Goal: Information Seeking & Learning: Learn about a topic

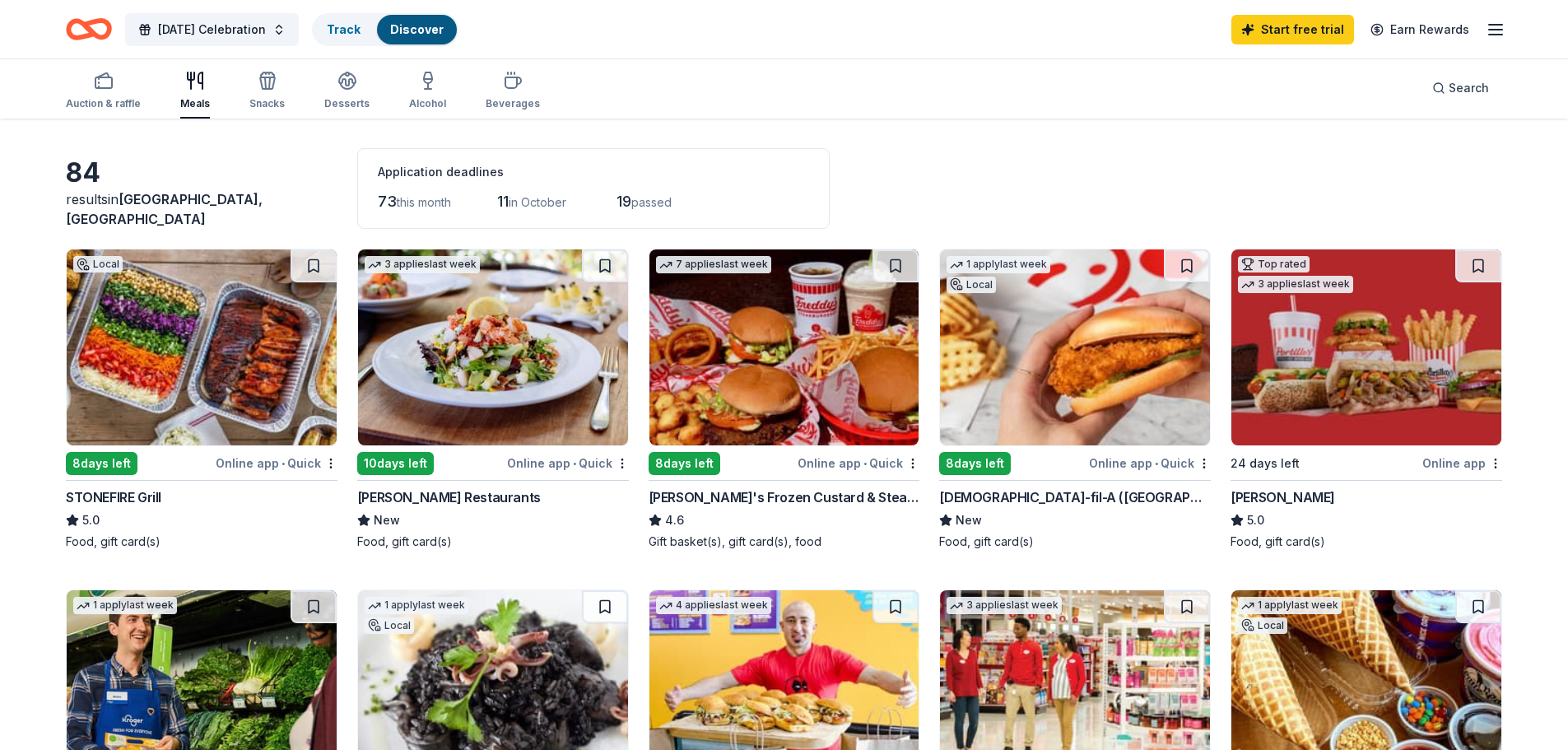
scroll to position [82, 0]
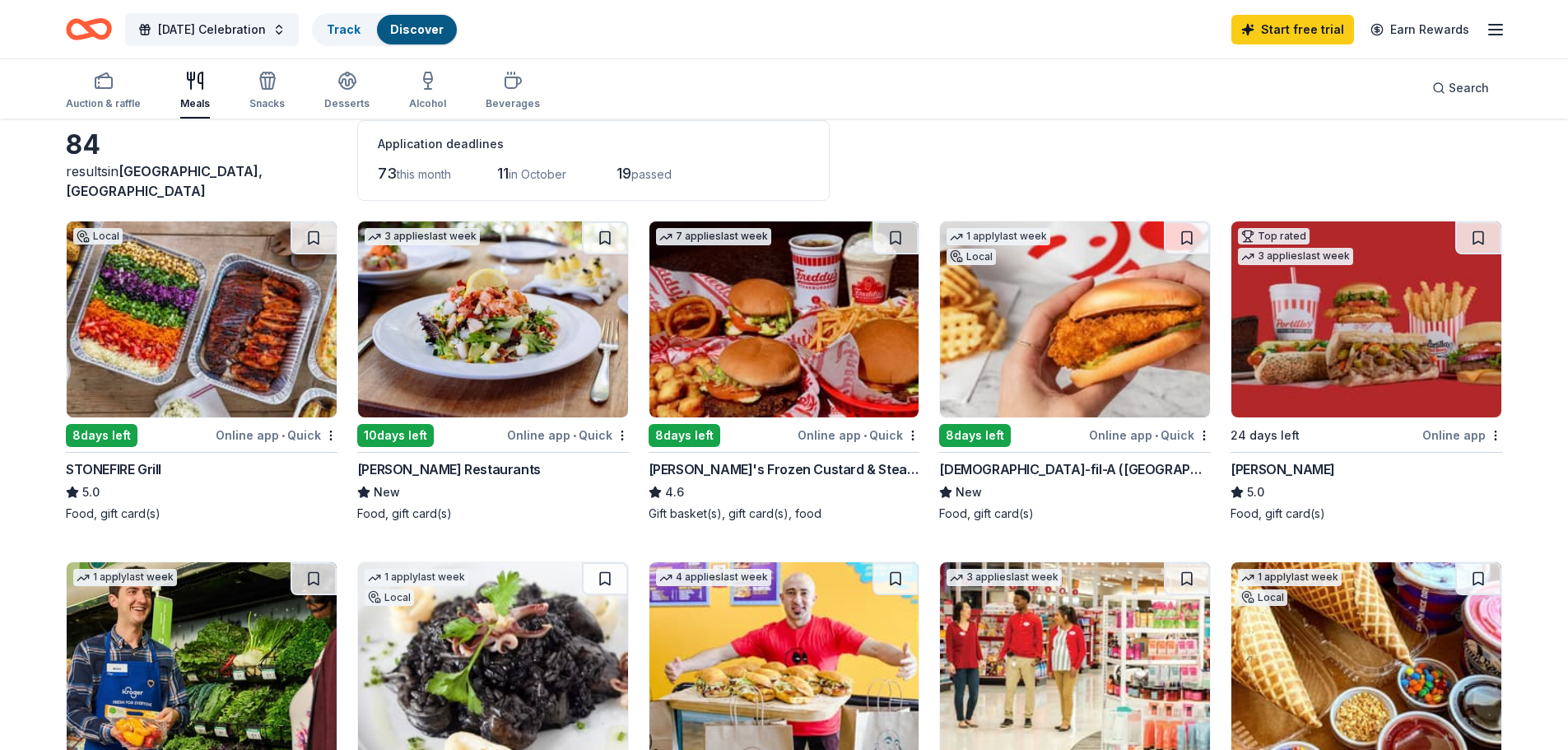
click at [180, 325] on img at bounding box center [201, 320] width 270 height 196
click at [96, 431] on div "8 days left" at bounding box center [101, 435] width 72 height 23
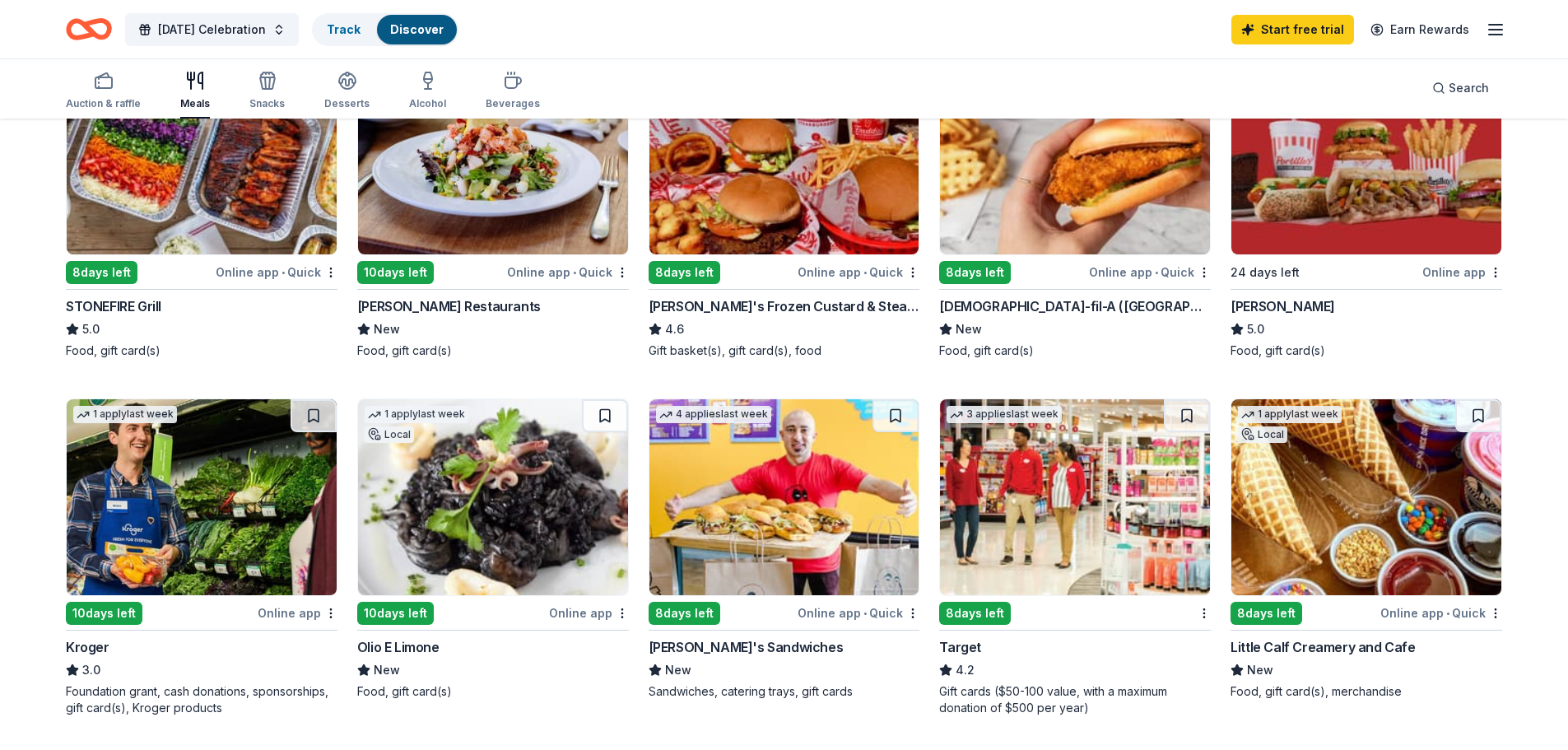
scroll to position [247, 0]
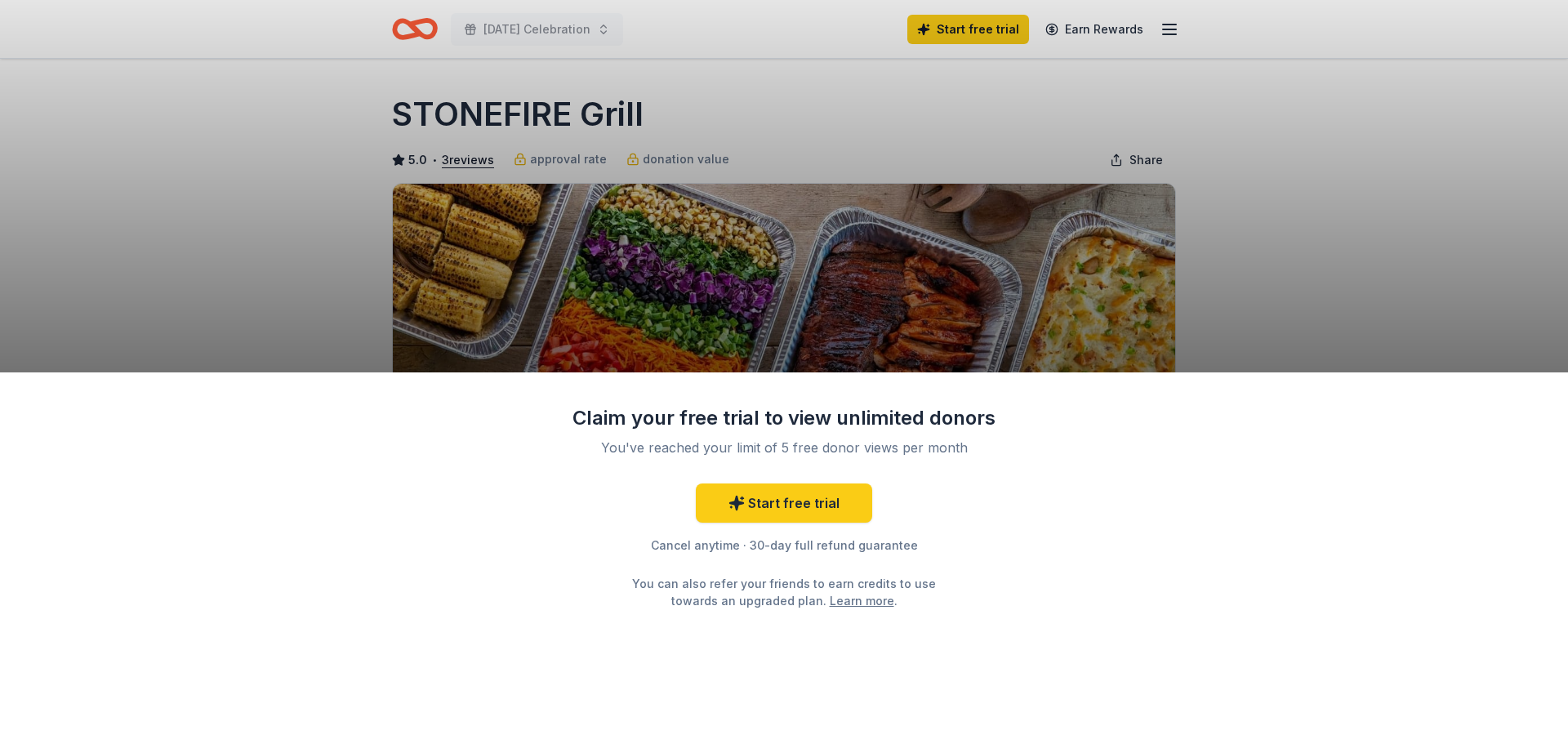
click at [1313, 248] on div "Claim your free trial to view unlimited donors You've reached your limit of 5 f…" at bounding box center [784, 372] width 1568 height 744
click at [209, 134] on div "Claim your free trial to view unlimited donors You've reached your limit of 5 f…" at bounding box center [784, 372] width 1568 height 744
click at [213, 132] on div "Claim your free trial to view unlimited donors You've reached your limit of 5 f…" at bounding box center [784, 372] width 1568 height 744
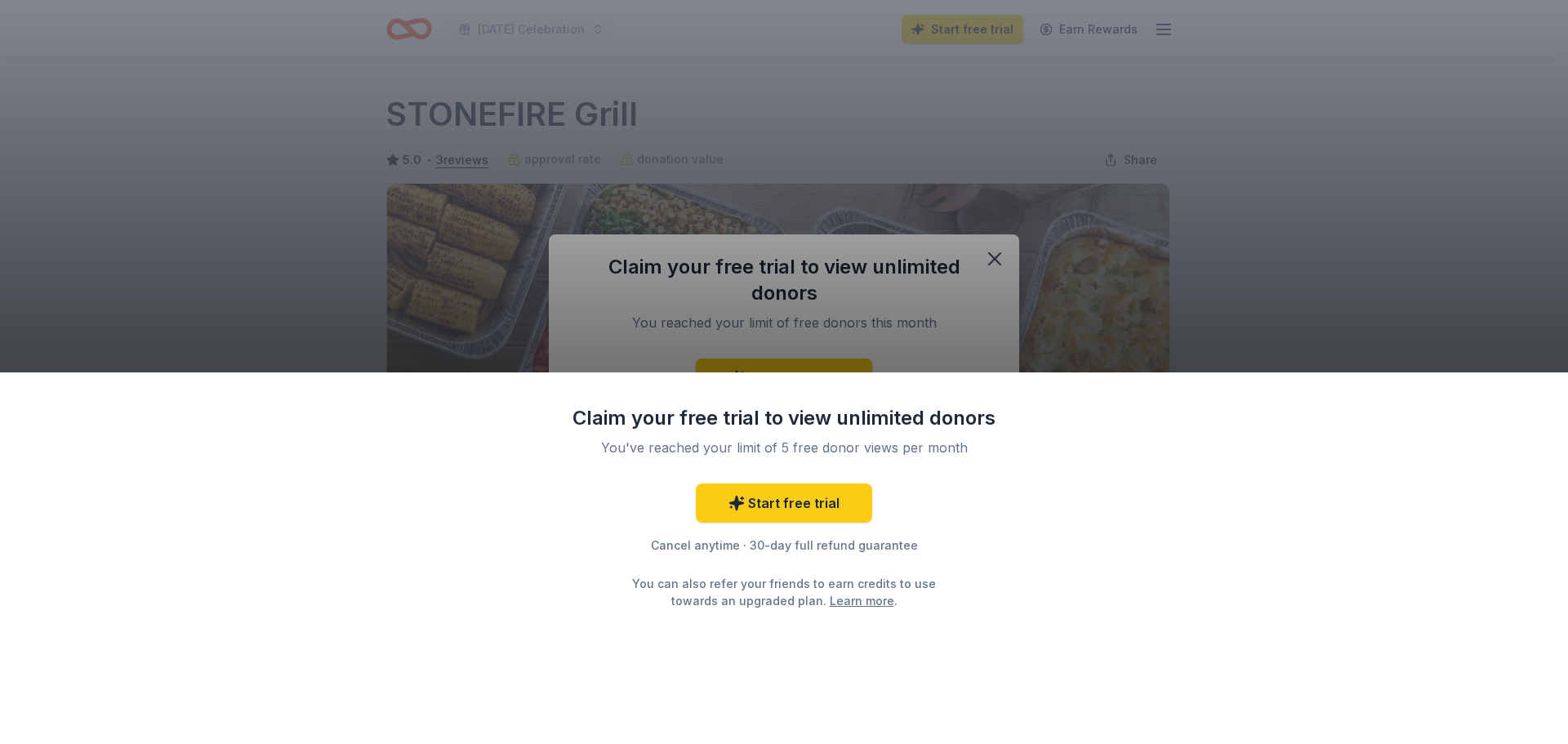
click at [997, 259] on div "Claim your free trial to view unlimited donors You've reached your limit of 5 f…" at bounding box center [784, 372] width 1568 height 744
